Goal: Find specific page/section: Find specific page/section

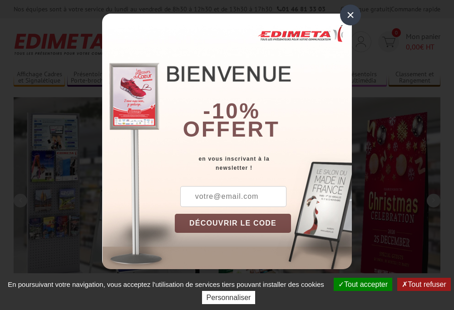
click at [358, 284] on button "Tout accepter" at bounding box center [362, 284] width 59 height 13
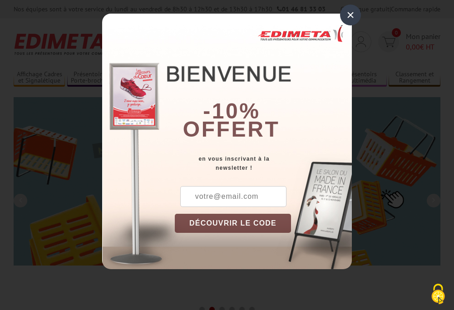
click at [350, 15] on div "×" at bounding box center [350, 15] width 21 height 21
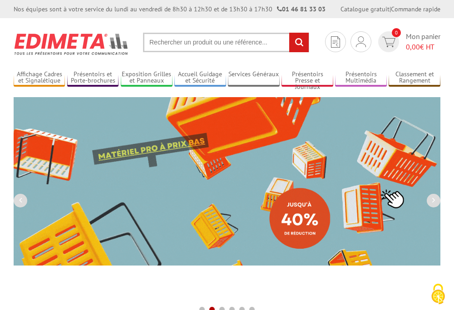
click at [0, 0] on div "Nos équipes sont à votre service du lundi au vendredi de 8h30 à 12h30 et de 13h…" at bounding box center [227, 9] width 454 height 18
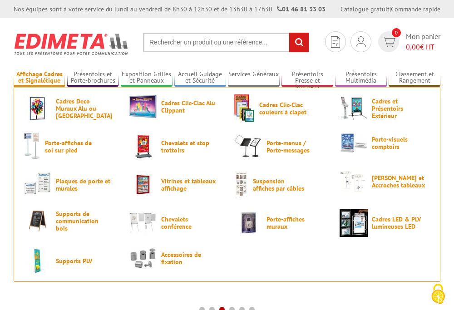
click at [39, 78] on link "Affichage Cadres et Signalétique" at bounding box center [39, 77] width 51 height 15
